Goal: Find specific page/section: Find specific page/section

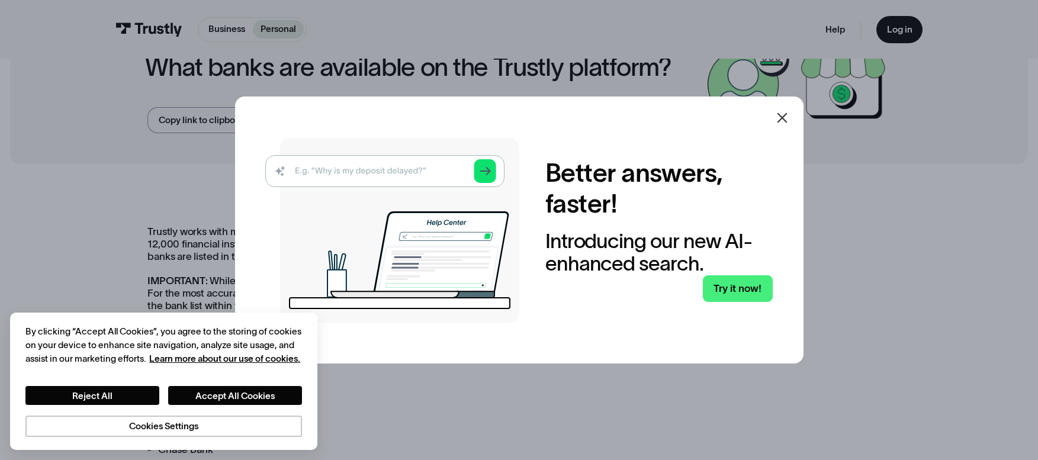
scroll to position [69, 0]
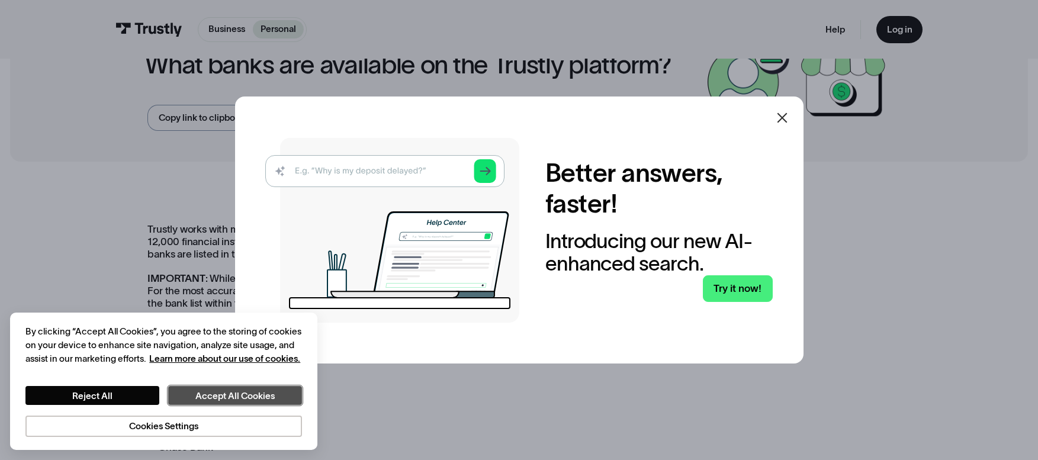
click at [198, 400] on button "Accept All Cookies" at bounding box center [235, 395] width 134 height 19
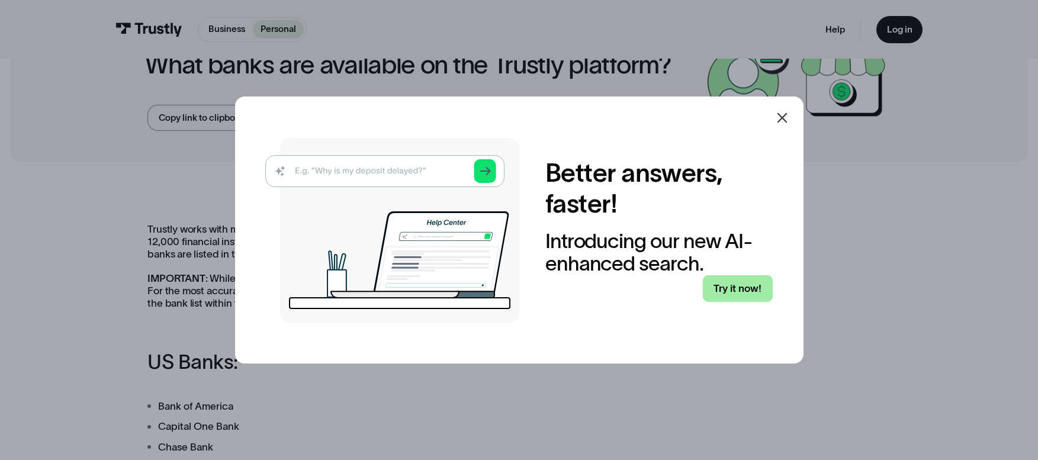
click at [737, 291] on link "Try it now!" at bounding box center [738, 288] width 70 height 27
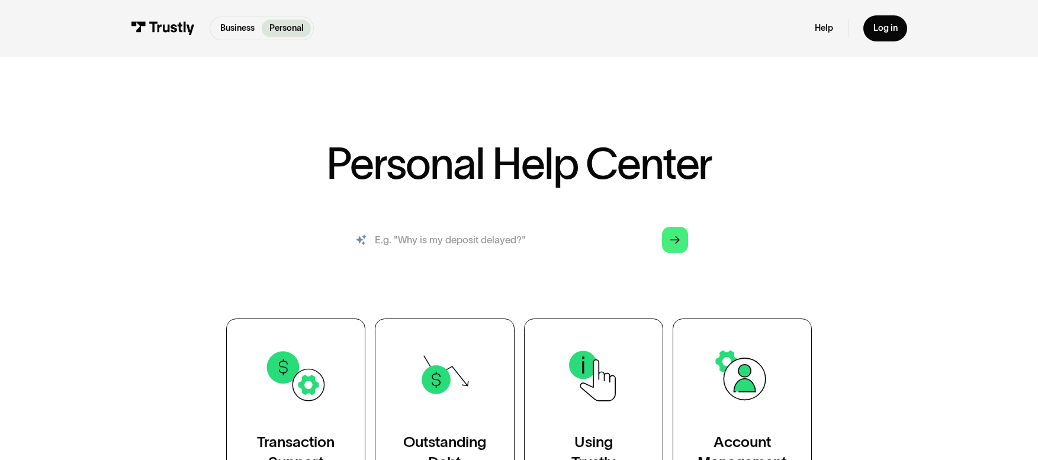
click at [533, 236] on input "search" at bounding box center [520, 240] width 358 height 40
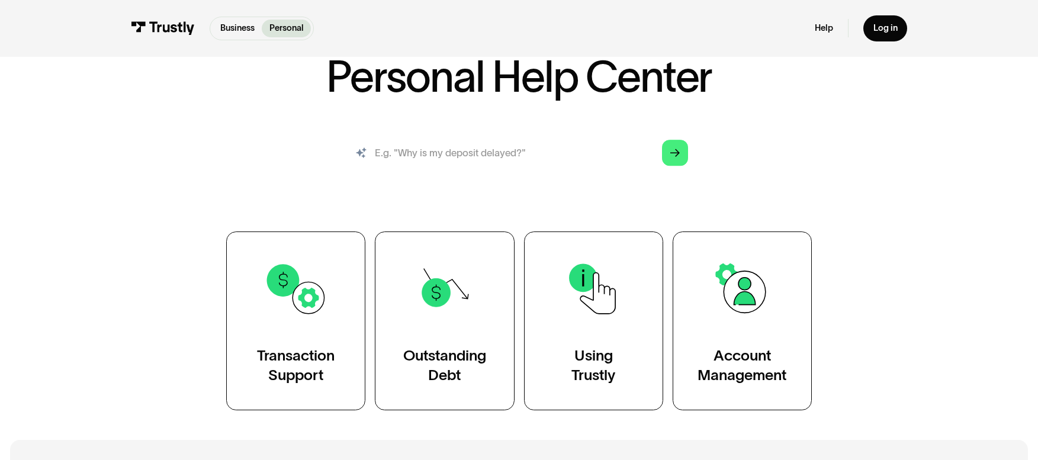
scroll to position [88, 0]
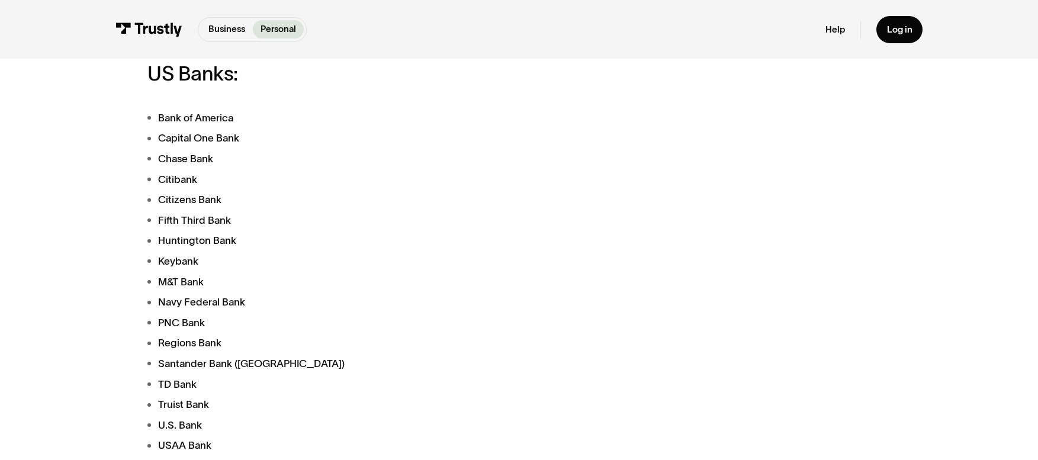
scroll to position [355, 0]
